Goal: Task Accomplishment & Management: Use online tool/utility

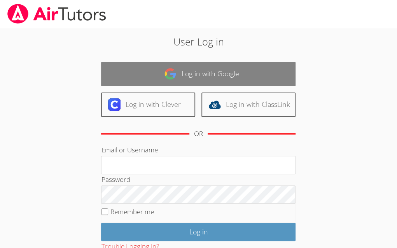
click at [237, 75] on link "Log in with Google" at bounding box center [198, 74] width 194 height 24
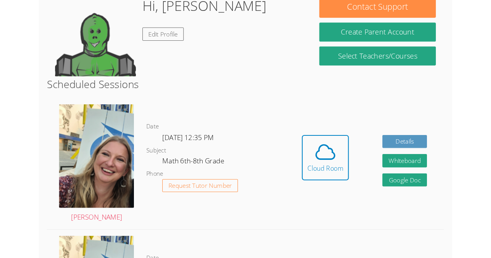
scroll to position [108, 0]
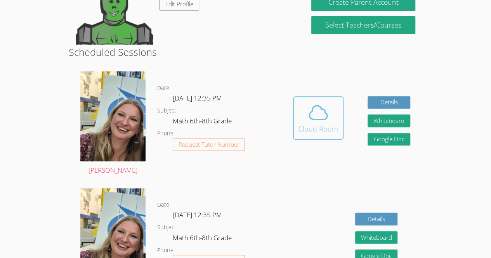
click at [325, 124] on div "Cloud Room" at bounding box center [319, 129] width 40 height 11
click at [321, 126] on div "Cloud Room" at bounding box center [319, 129] width 40 height 11
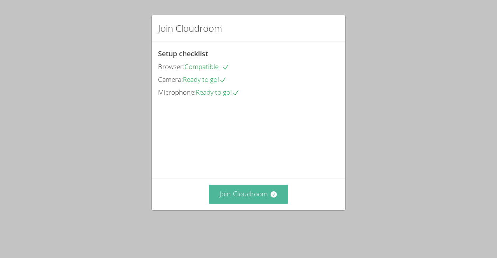
click at [249, 204] on button "Join Cloudroom" at bounding box center [249, 194] width 80 height 19
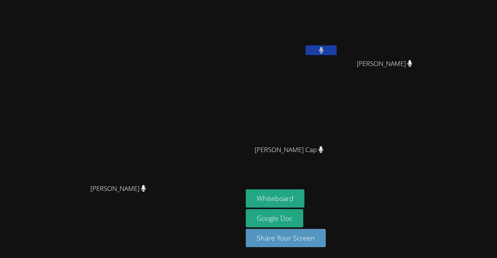
click at [306, 51] on button at bounding box center [321, 50] width 31 height 10
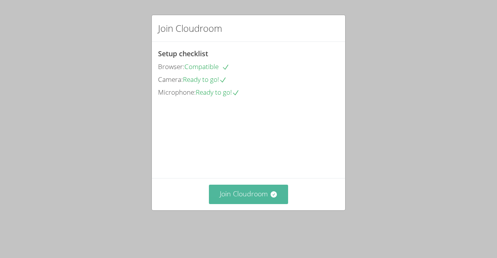
click at [258, 204] on button "Join Cloudroom" at bounding box center [249, 194] width 80 height 19
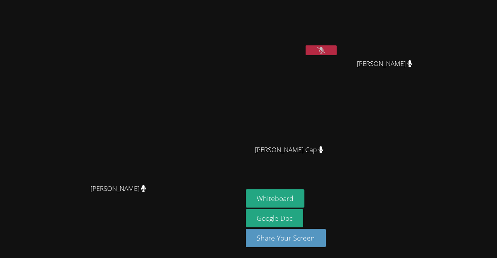
click at [326, 49] on icon at bounding box center [321, 50] width 8 height 7
click at [337, 49] on button at bounding box center [321, 50] width 31 height 10
click at [305, 201] on button "Whiteboard" at bounding box center [275, 199] width 59 height 18
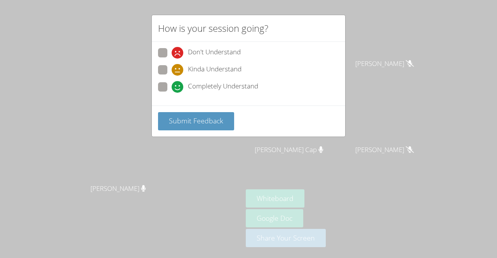
click at [172, 93] on span at bounding box center [172, 93] width 0 height 0
click at [172, 88] on input "Completely Understand" at bounding box center [175, 85] width 7 height 7
radio input "true"
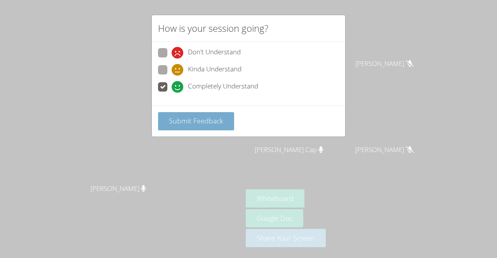
click at [193, 120] on span "Submit Feedback" at bounding box center [196, 120] width 54 height 9
